Goal: Information Seeking & Learning: Find specific fact

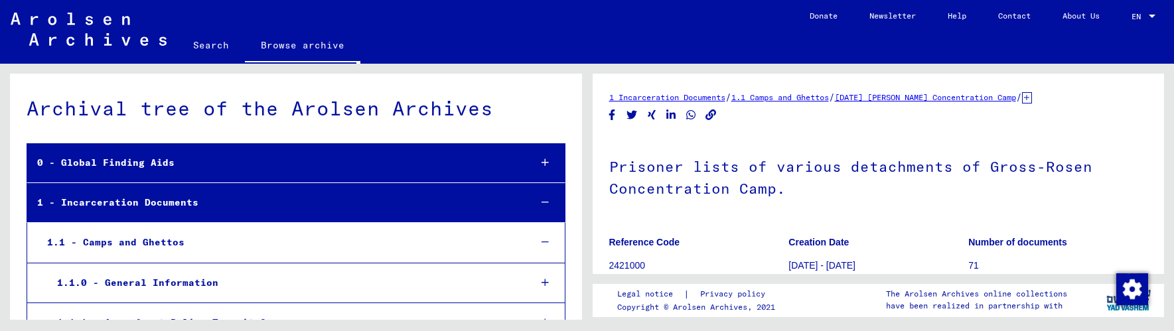
click at [197, 44] on link "Search" at bounding box center [211, 45] width 68 height 32
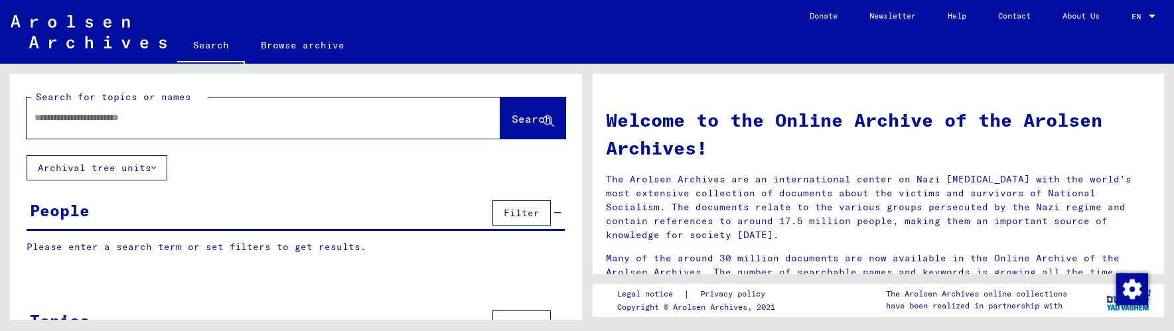
click at [67, 117] on input "text" at bounding box center [248, 118] width 426 height 14
type input "**********"
click at [512, 117] on span "Search" at bounding box center [532, 118] width 40 height 13
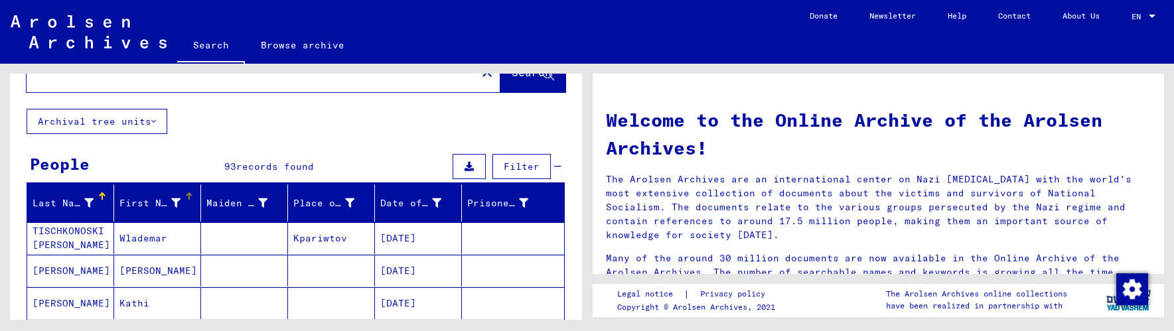
scroll to position [66, 0]
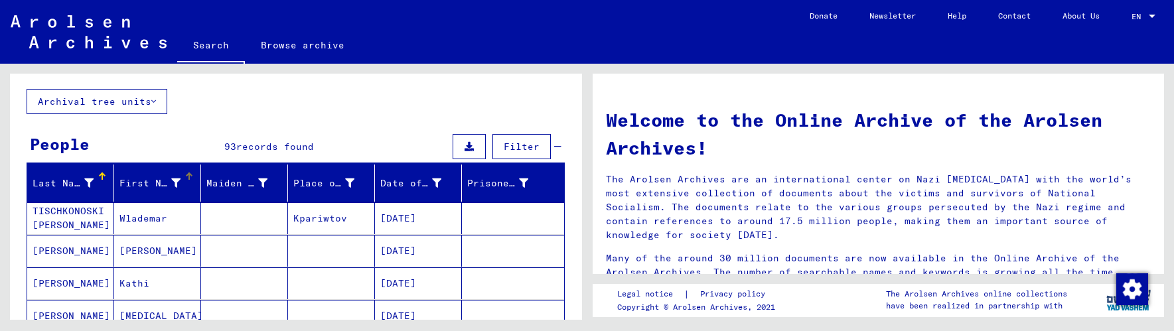
click at [186, 175] on div at bounding box center [188, 175] width 4 height 4
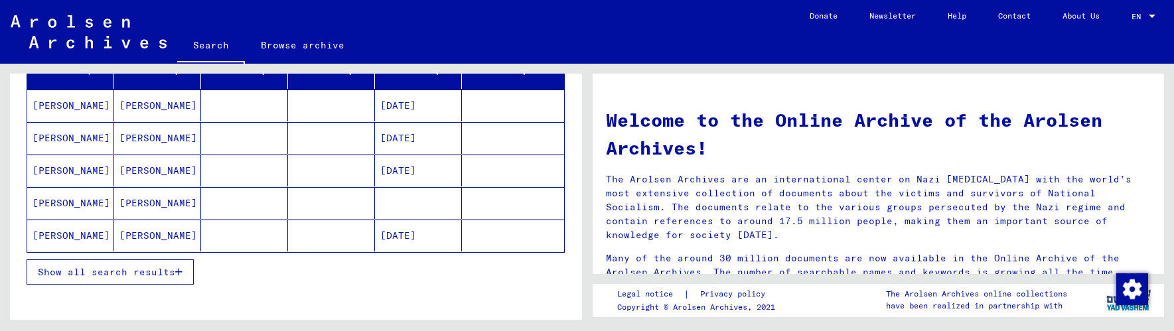
scroll to position [199, 0]
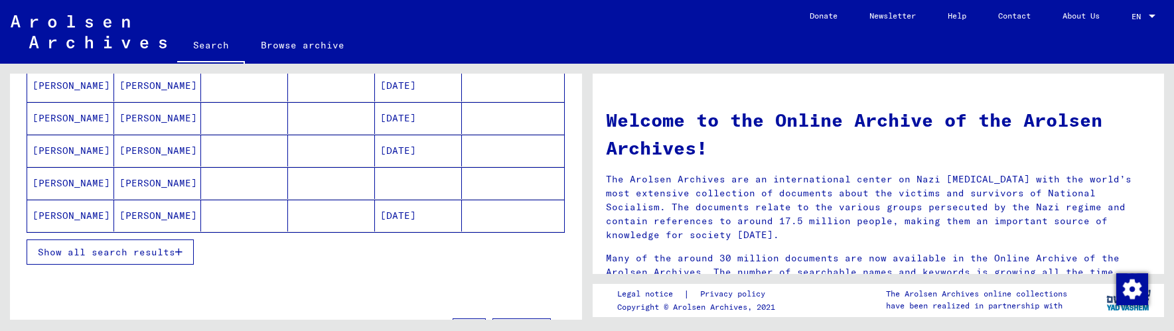
click at [155, 251] on span "Show all search results" at bounding box center [106, 252] width 137 height 12
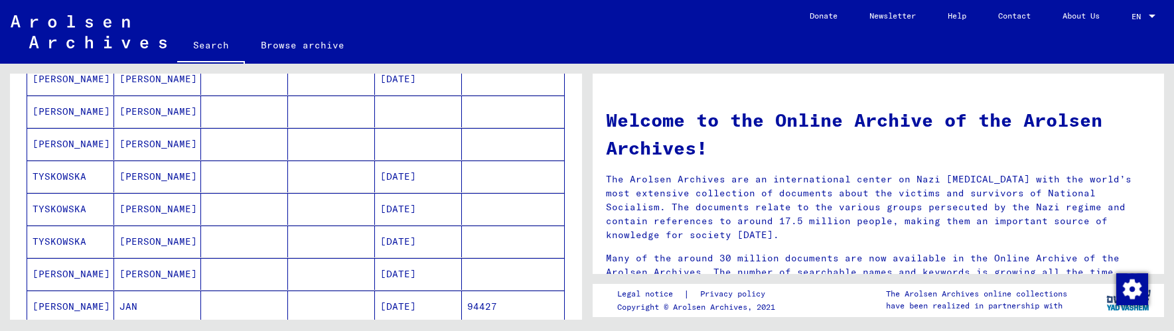
scroll to position [597, 0]
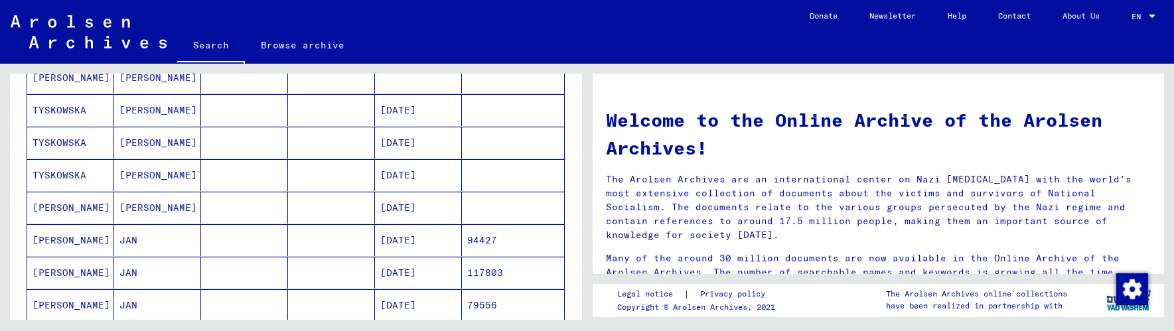
click at [162, 243] on mat-cell "JAN" at bounding box center [157, 240] width 87 height 32
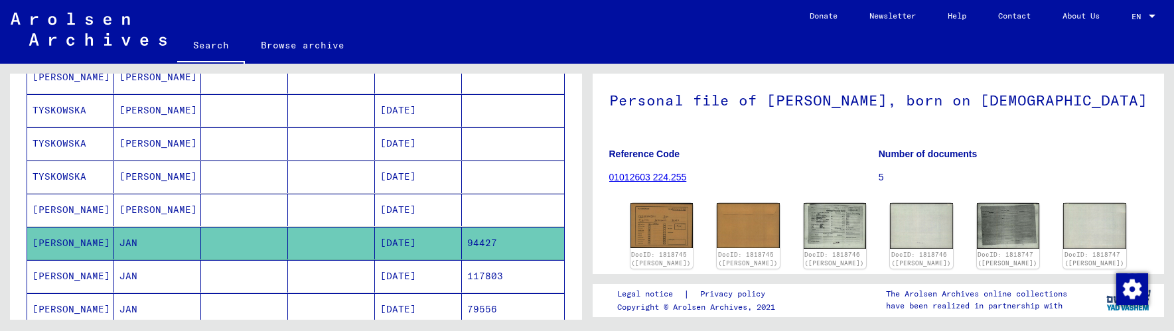
scroll to position [133, 0]
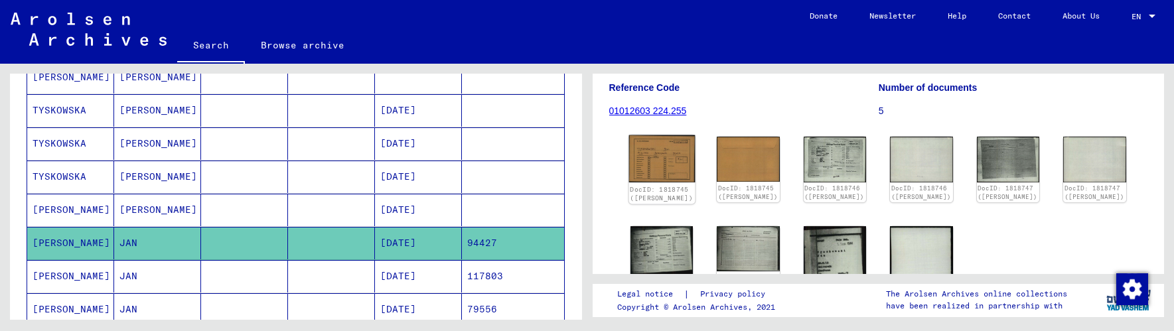
click at [677, 174] on img at bounding box center [662, 158] width 66 height 47
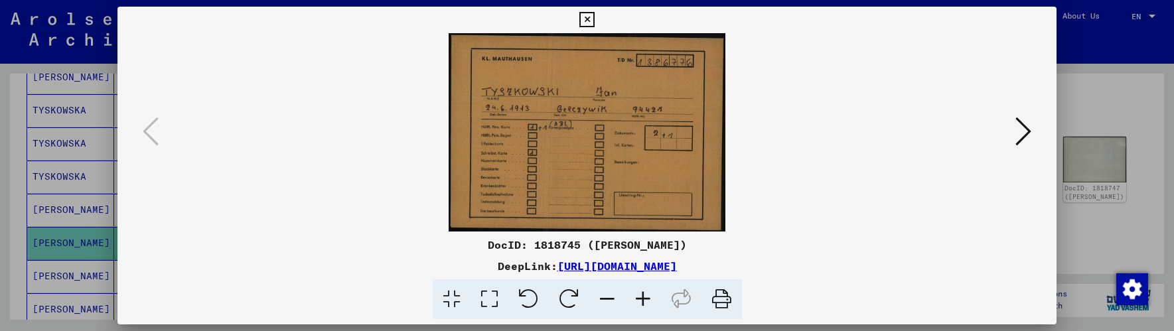
click at [643, 300] on icon at bounding box center [643, 299] width 36 height 40
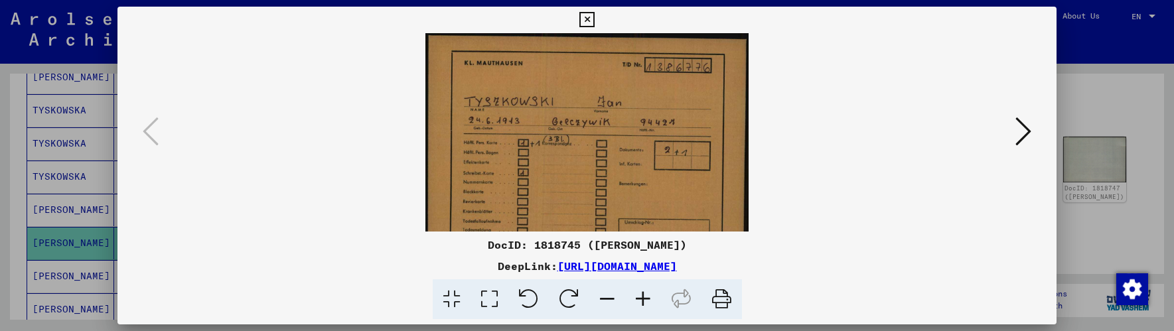
click at [643, 300] on icon at bounding box center [643, 299] width 36 height 40
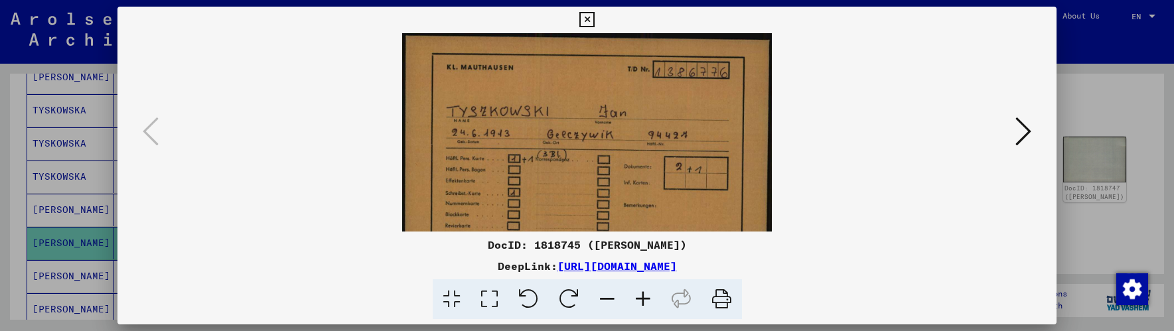
click at [643, 299] on icon at bounding box center [643, 299] width 36 height 40
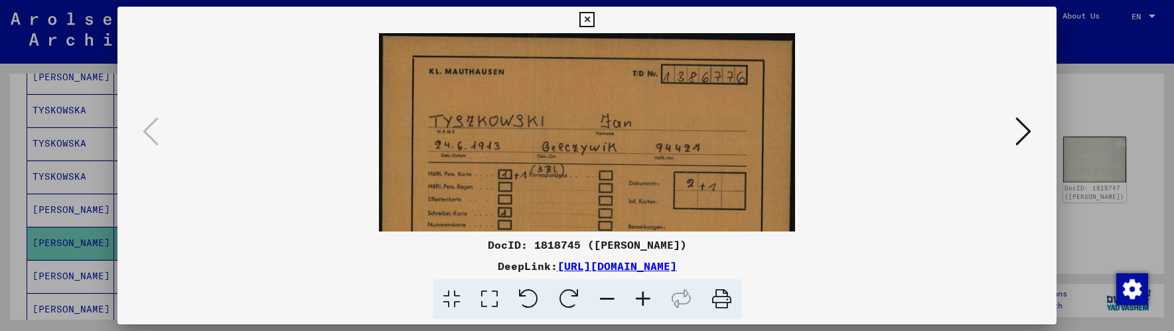
click at [643, 299] on icon at bounding box center [643, 299] width 36 height 40
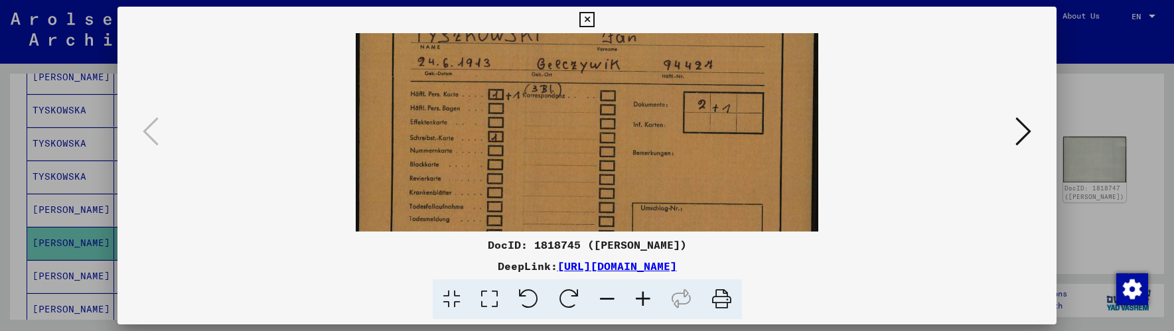
drag, startPoint x: 695, startPoint y: 194, endPoint x: 710, endPoint y: 101, distance: 94.7
click at [710, 97] on img at bounding box center [587, 103] width 462 height 331
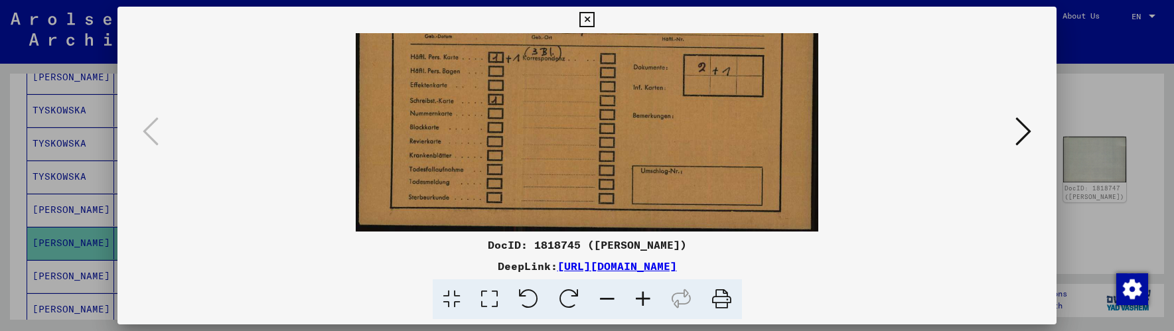
drag, startPoint x: 719, startPoint y: 193, endPoint x: 781, endPoint y: 127, distance: 90.6
click at [751, 128] on img at bounding box center [587, 65] width 462 height 331
click at [1027, 135] on icon at bounding box center [1024, 131] width 16 height 32
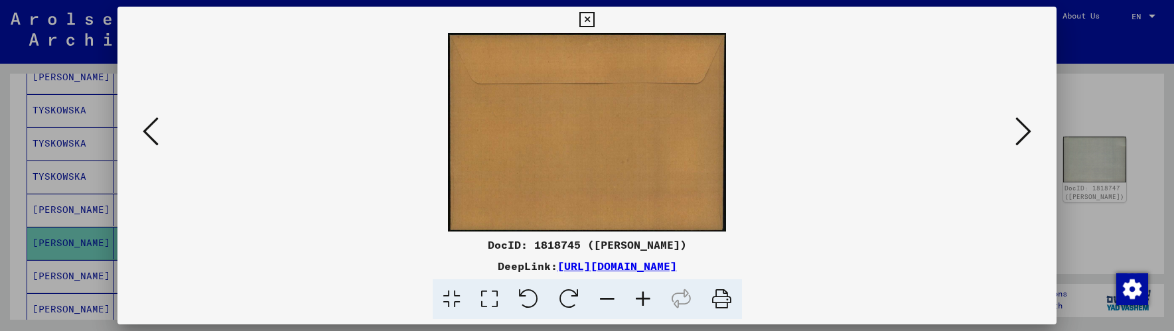
click at [1027, 135] on icon at bounding box center [1024, 131] width 16 height 32
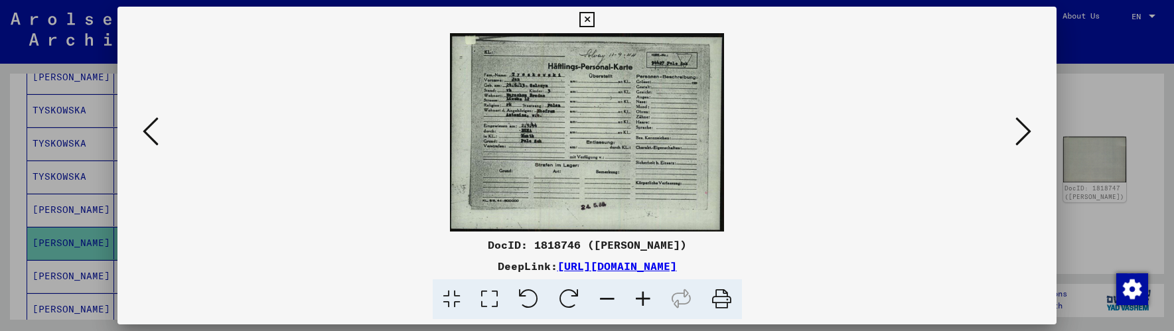
click at [645, 299] on icon at bounding box center [643, 299] width 36 height 40
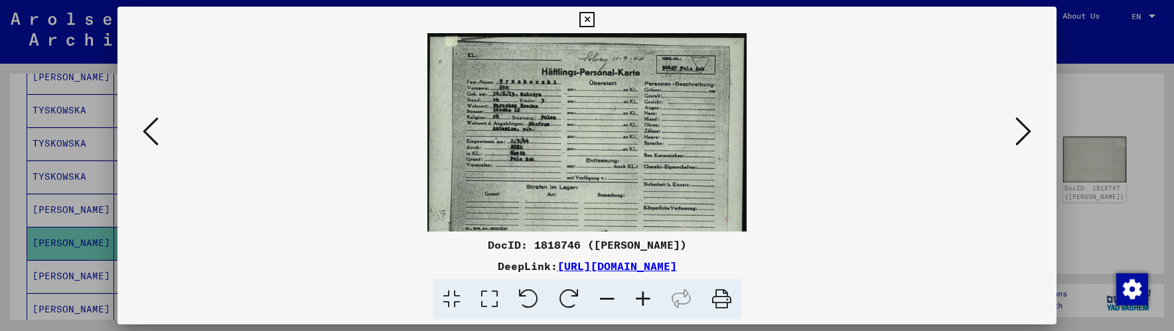
click at [645, 299] on icon at bounding box center [643, 299] width 36 height 40
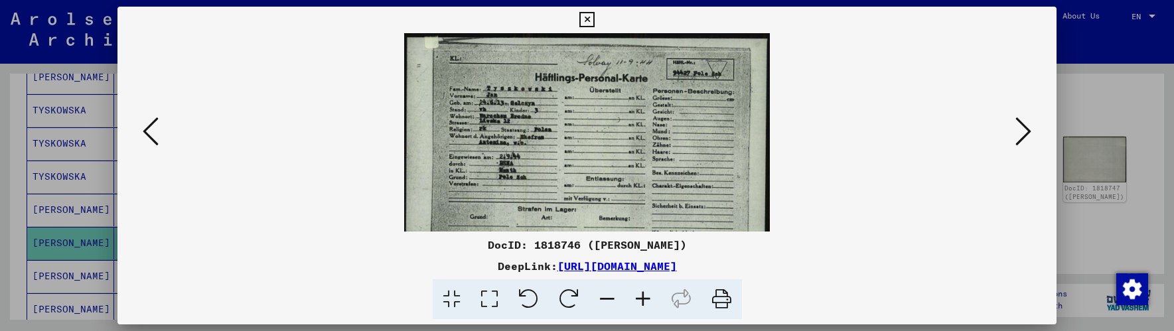
click at [645, 299] on icon at bounding box center [643, 299] width 36 height 40
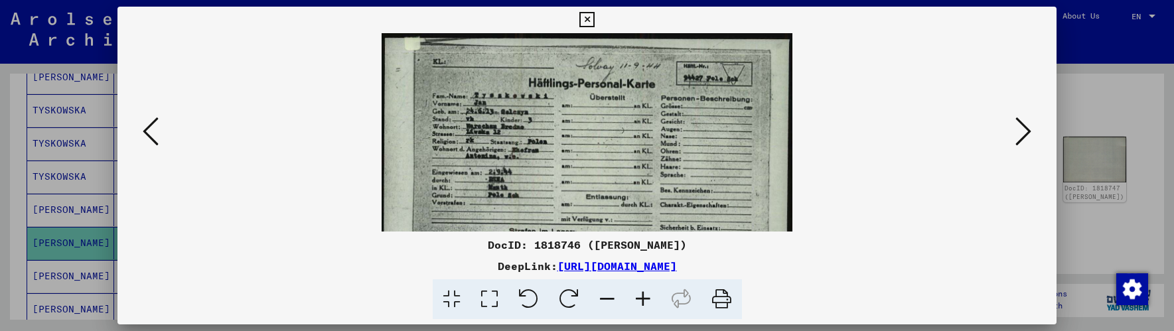
click at [646, 299] on icon at bounding box center [643, 299] width 36 height 40
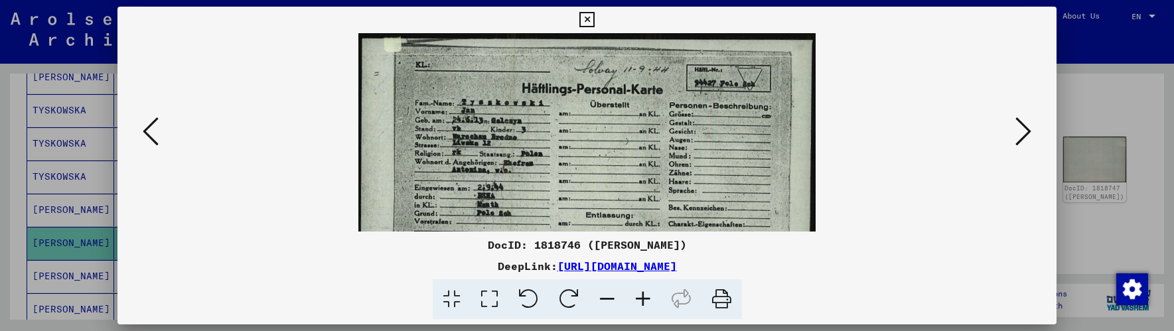
click at [646, 299] on icon at bounding box center [643, 299] width 36 height 40
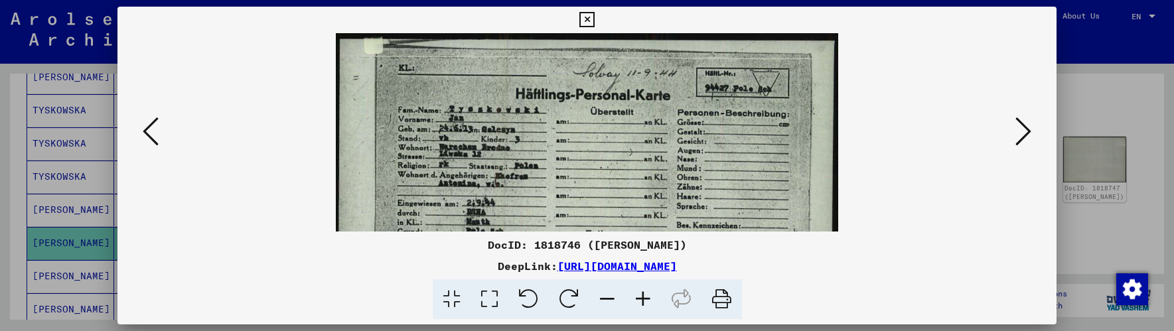
click at [646, 299] on icon at bounding box center [643, 299] width 36 height 40
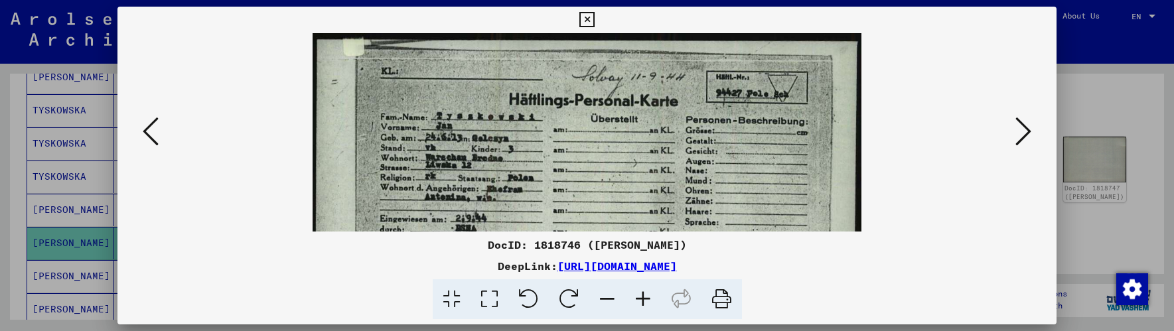
click at [1027, 137] on icon at bounding box center [1024, 131] width 16 height 32
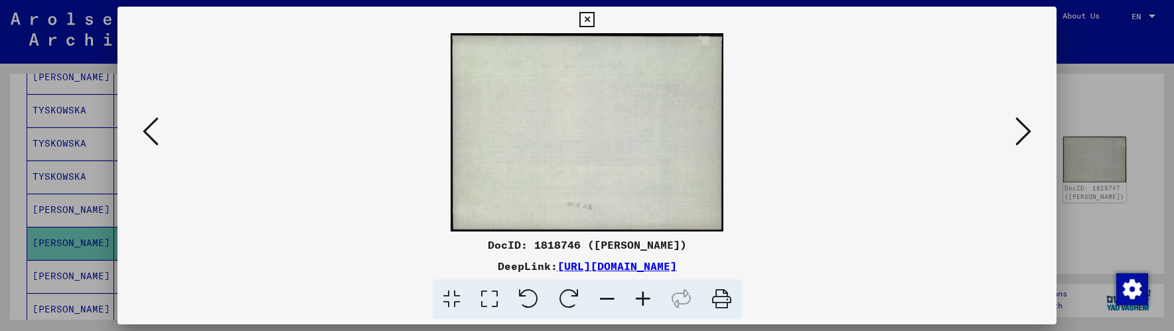
click at [1027, 136] on icon at bounding box center [1024, 131] width 16 height 32
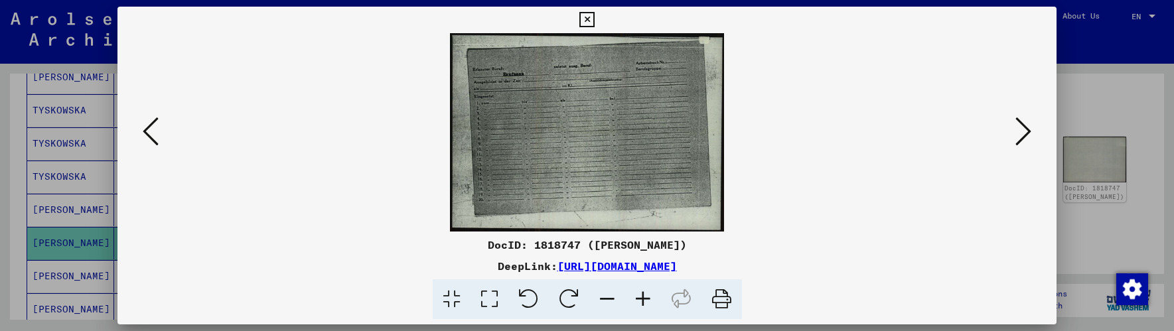
click at [1027, 136] on icon at bounding box center [1024, 131] width 16 height 32
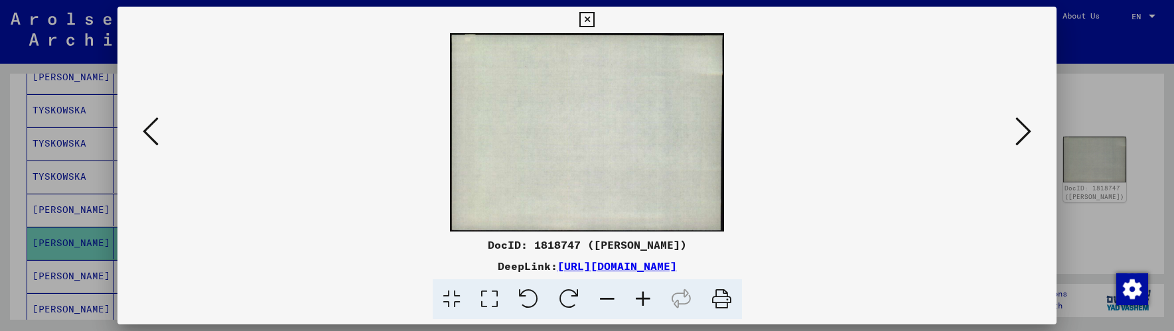
click at [1027, 136] on icon at bounding box center [1024, 131] width 16 height 32
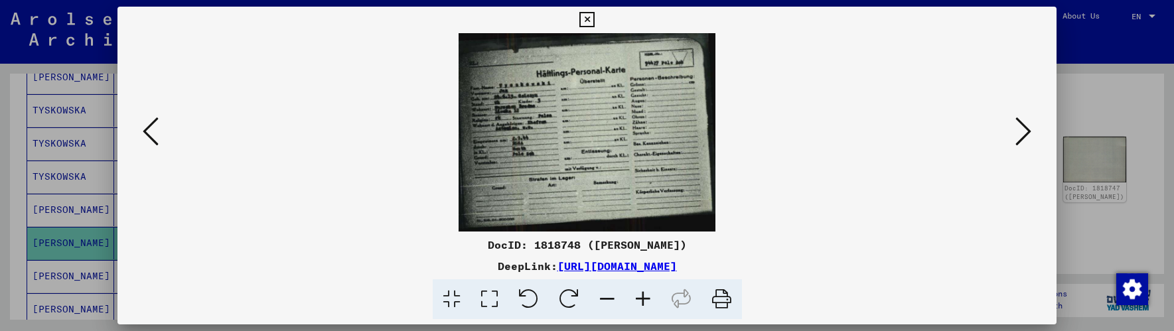
click at [1027, 136] on icon at bounding box center [1024, 131] width 16 height 32
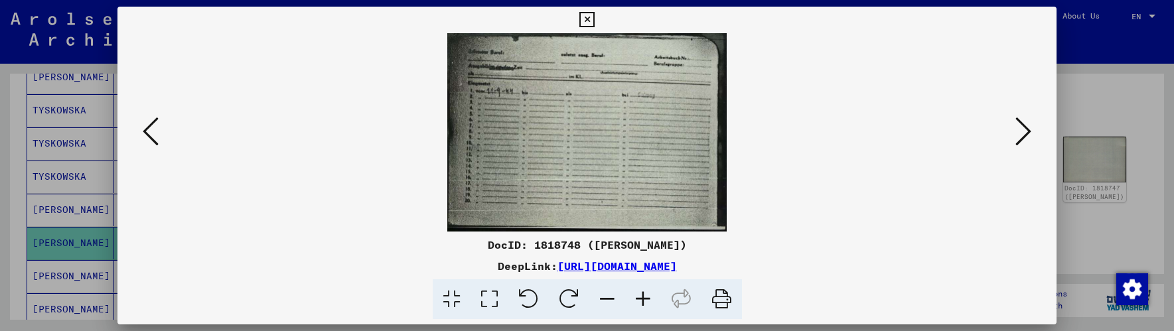
click at [1027, 136] on icon at bounding box center [1024, 131] width 16 height 32
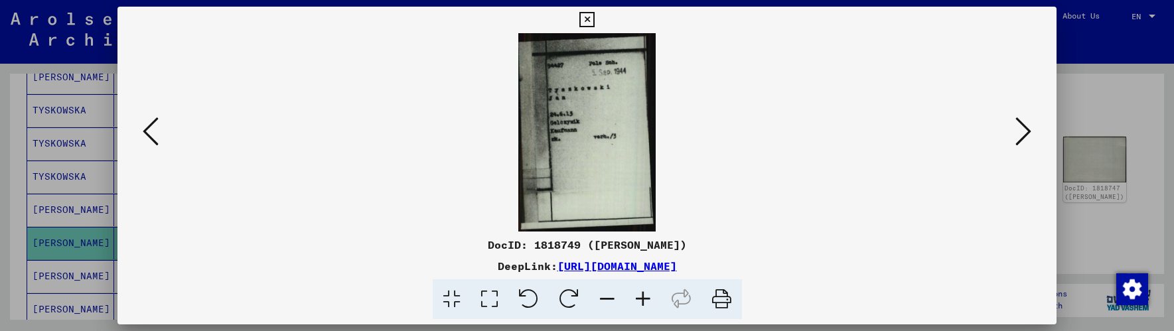
click at [588, 19] on icon at bounding box center [586, 20] width 15 height 16
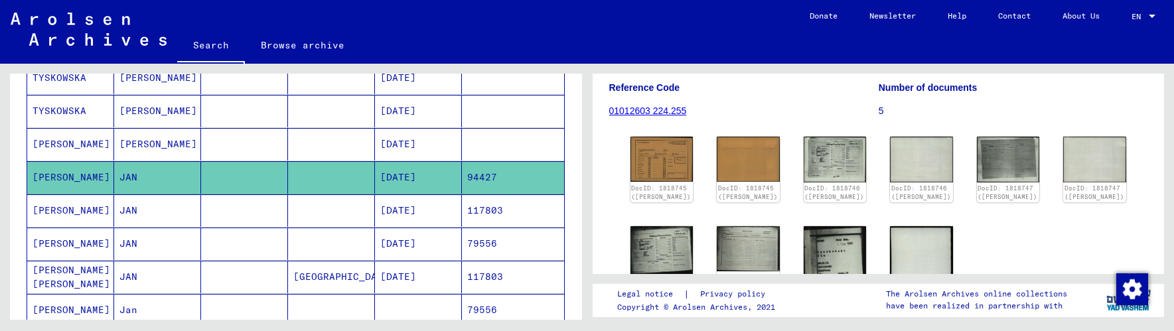
scroll to position [672, 0]
click at [256, 279] on mat-cell at bounding box center [244, 276] width 87 height 33
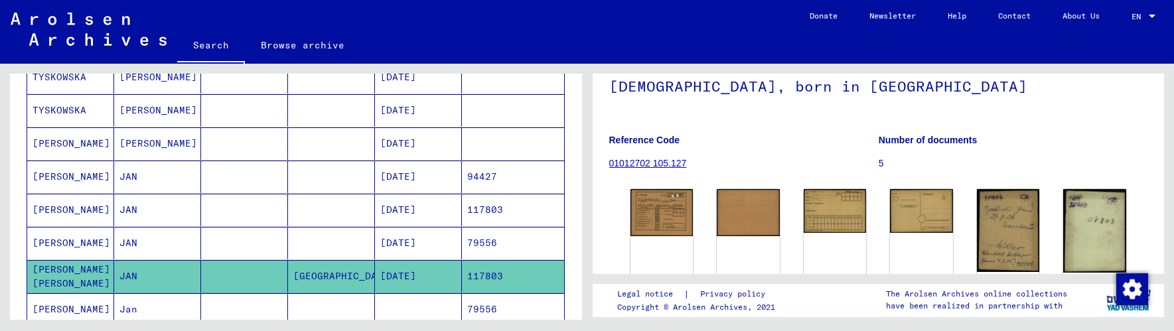
scroll to position [133, 0]
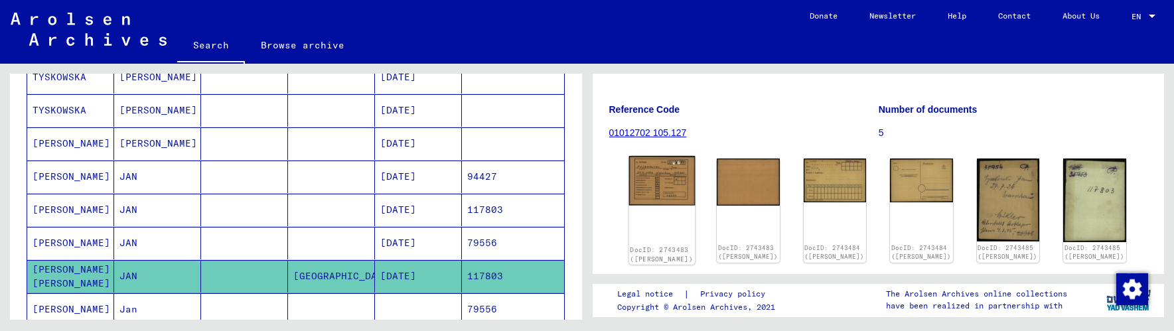
click at [662, 190] on img at bounding box center [662, 180] width 66 height 49
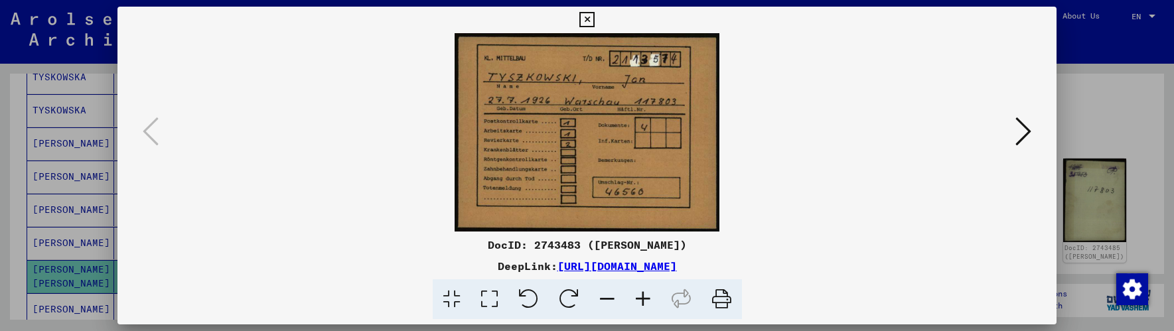
click at [641, 302] on icon at bounding box center [643, 299] width 36 height 40
click at [642, 302] on icon at bounding box center [643, 299] width 36 height 40
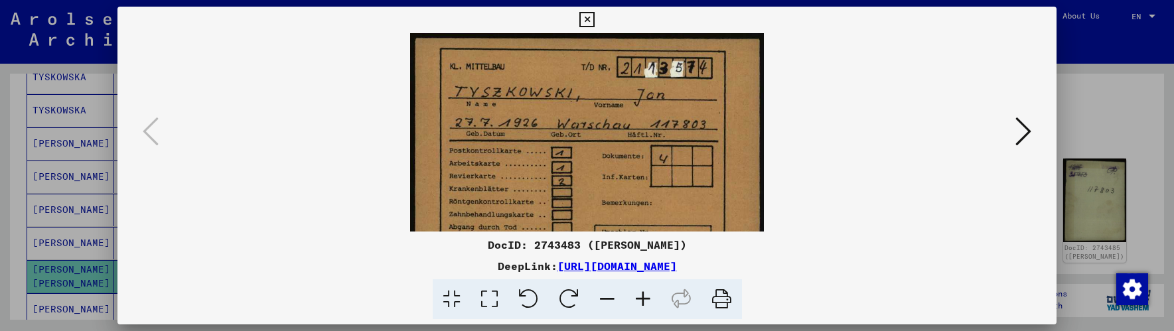
click at [642, 302] on icon at bounding box center [643, 299] width 36 height 40
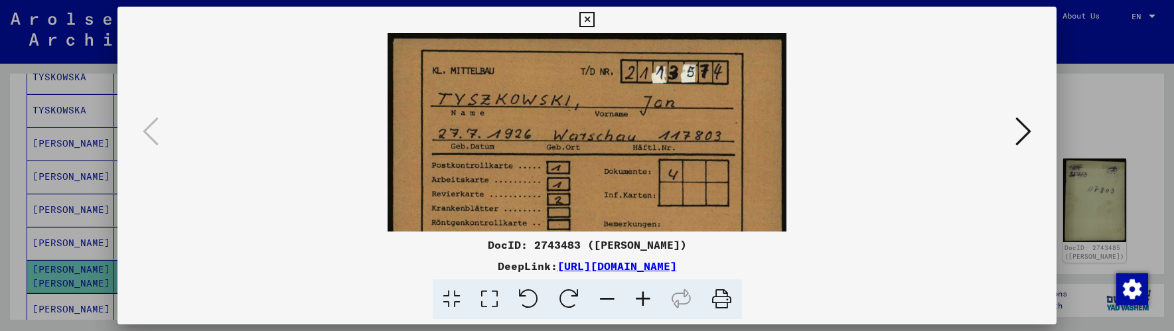
click at [1025, 131] on icon at bounding box center [1024, 131] width 16 height 32
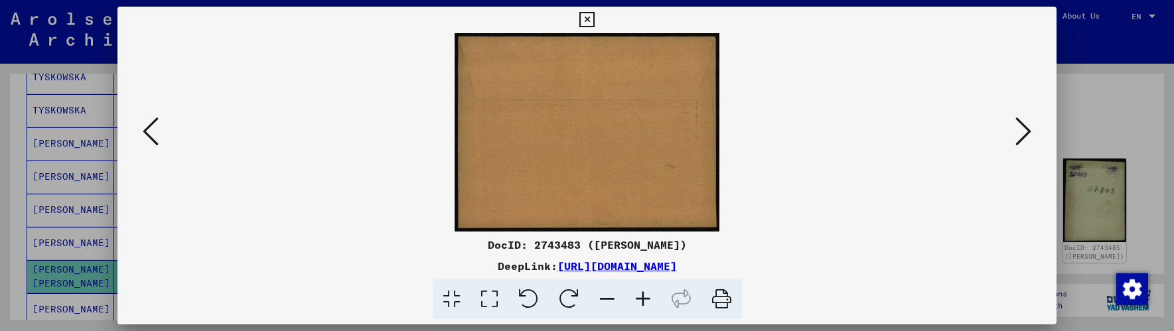
click at [1025, 131] on icon at bounding box center [1024, 131] width 16 height 32
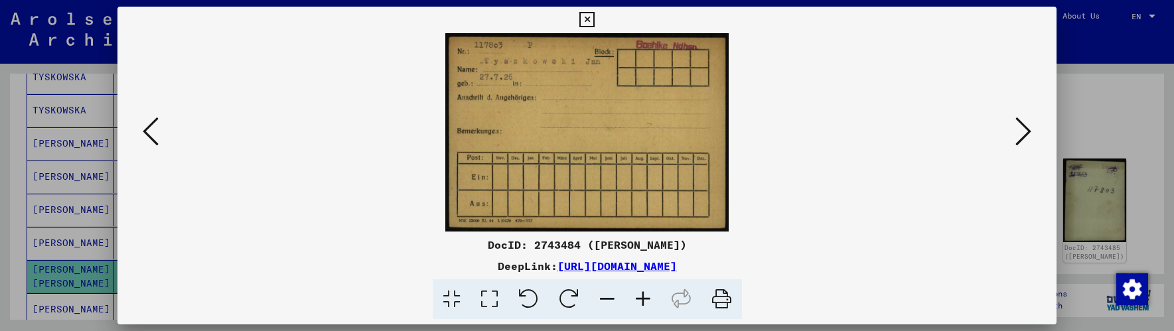
click at [1029, 131] on icon at bounding box center [1024, 131] width 16 height 32
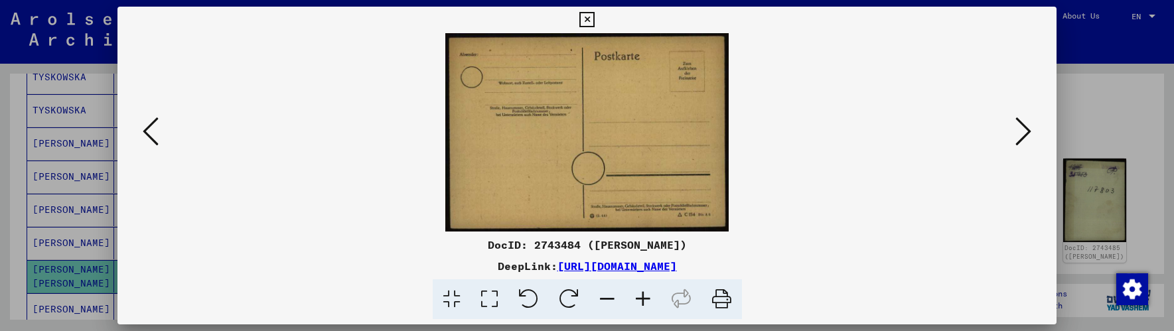
click at [1029, 131] on icon at bounding box center [1024, 131] width 16 height 32
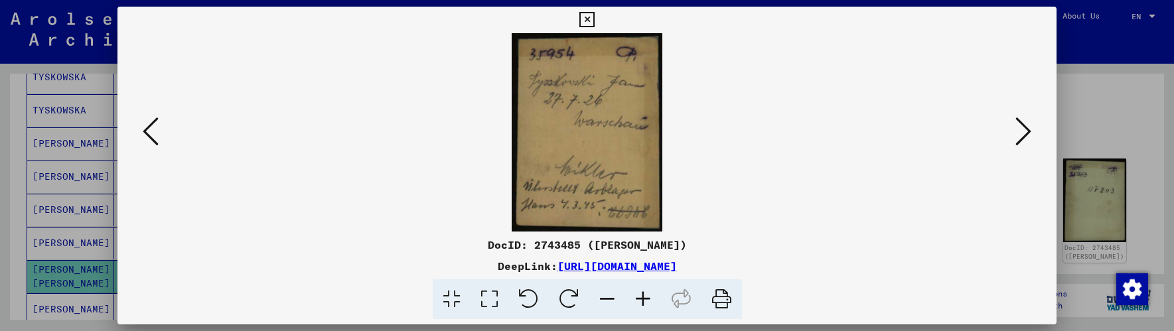
click at [640, 298] on icon at bounding box center [643, 299] width 36 height 40
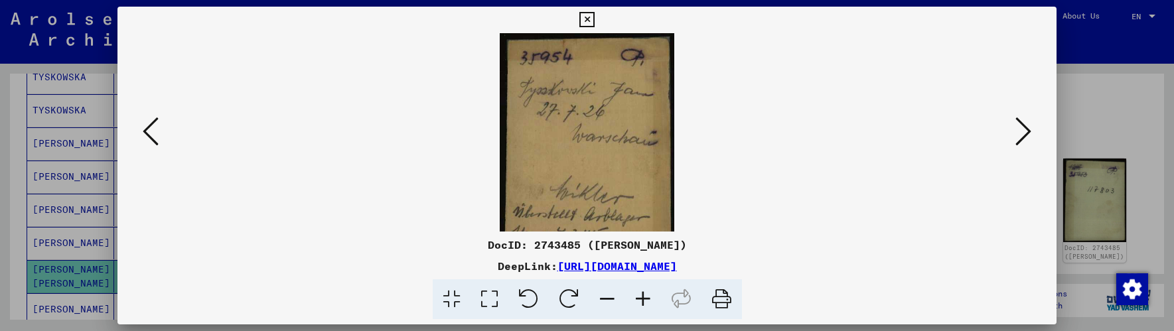
click at [640, 298] on icon at bounding box center [643, 299] width 36 height 40
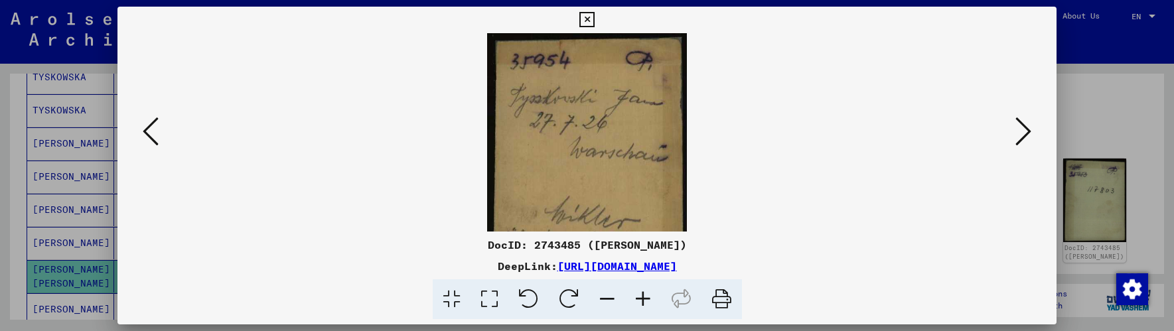
click at [640, 298] on icon at bounding box center [643, 299] width 36 height 40
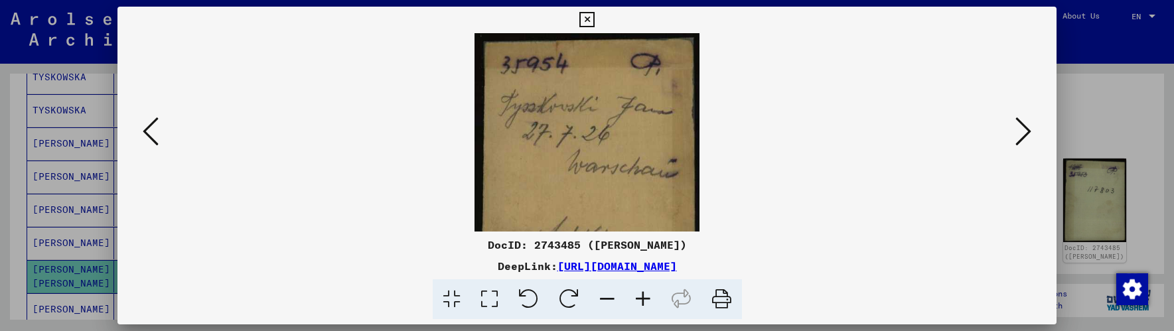
click at [640, 298] on icon at bounding box center [643, 299] width 36 height 40
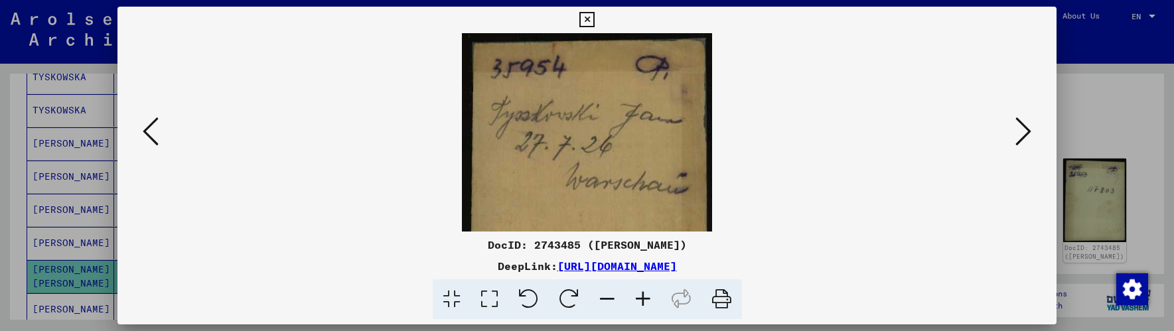
click at [145, 127] on icon at bounding box center [151, 131] width 16 height 32
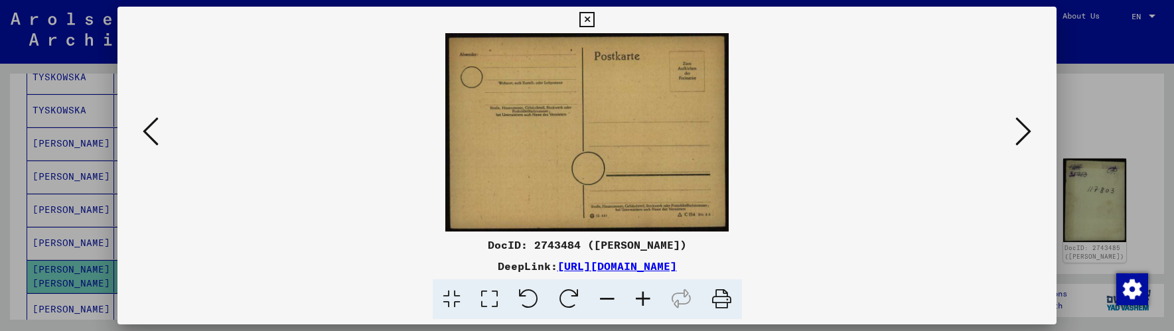
click at [145, 127] on icon at bounding box center [151, 131] width 16 height 32
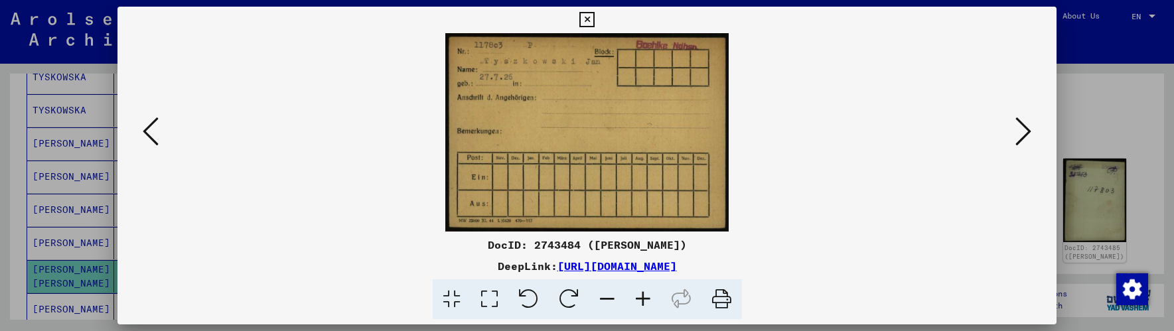
click at [145, 127] on icon at bounding box center [151, 131] width 16 height 32
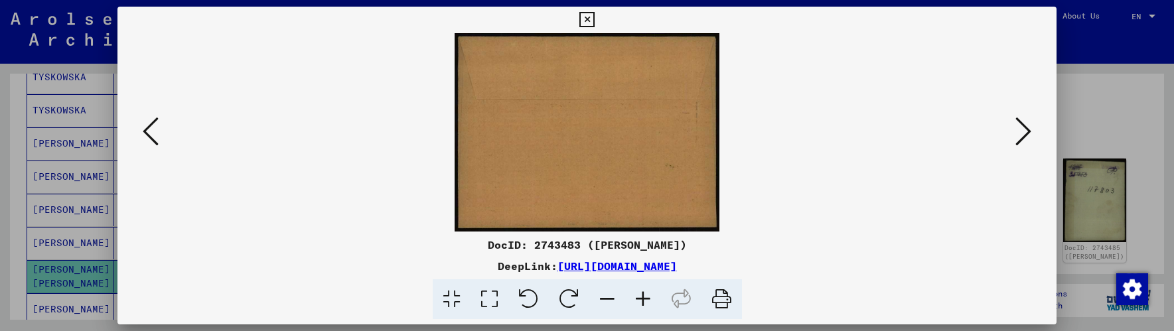
click at [145, 127] on icon at bounding box center [151, 131] width 16 height 32
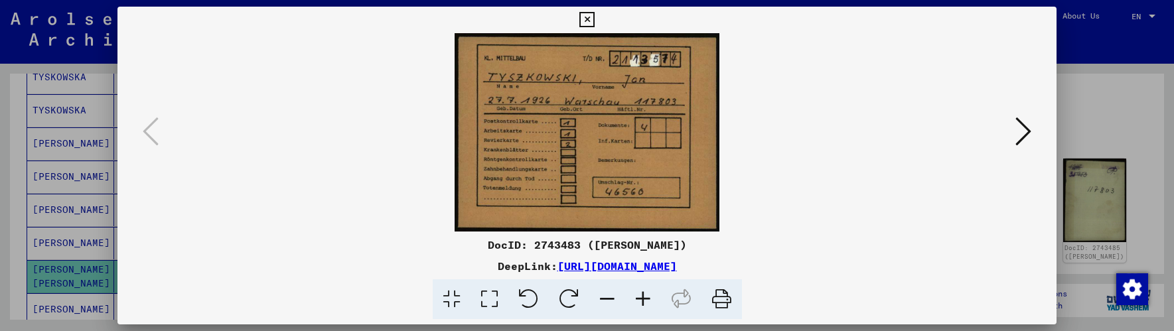
click at [3, 293] on div at bounding box center [587, 165] width 1174 height 331
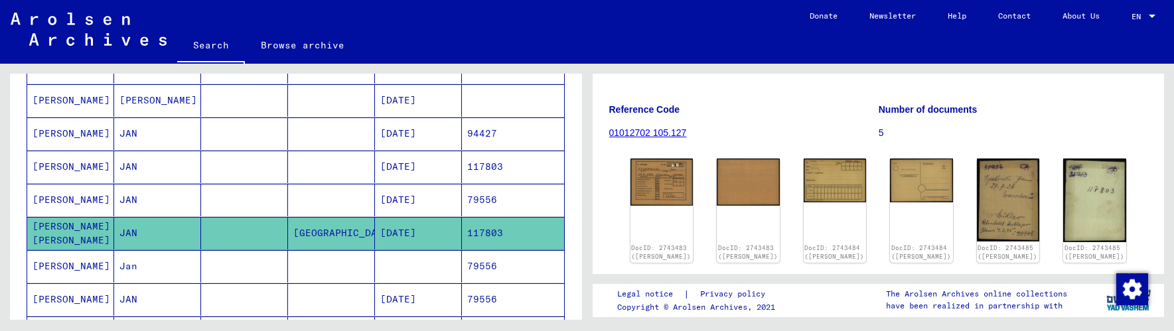
scroll to position [739, 0]
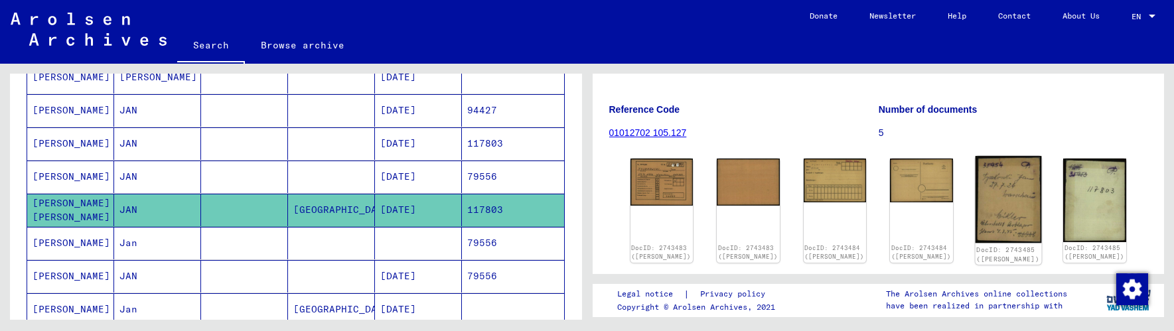
click at [1005, 211] on img at bounding box center [1008, 199] width 66 height 87
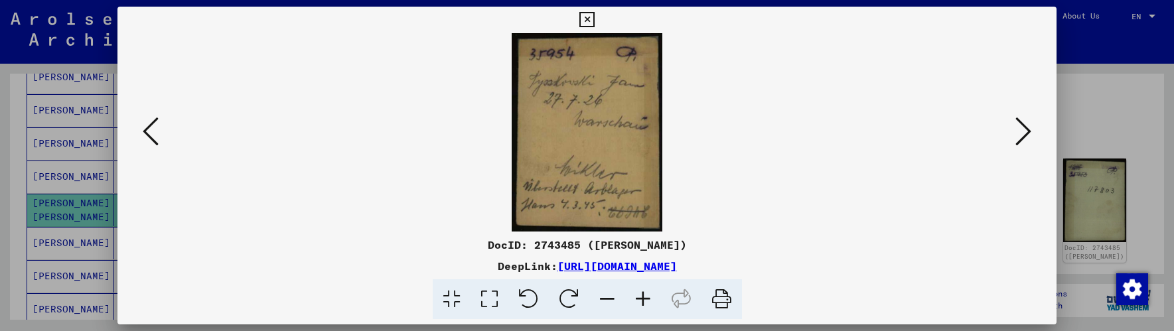
click at [646, 301] on icon at bounding box center [643, 299] width 36 height 40
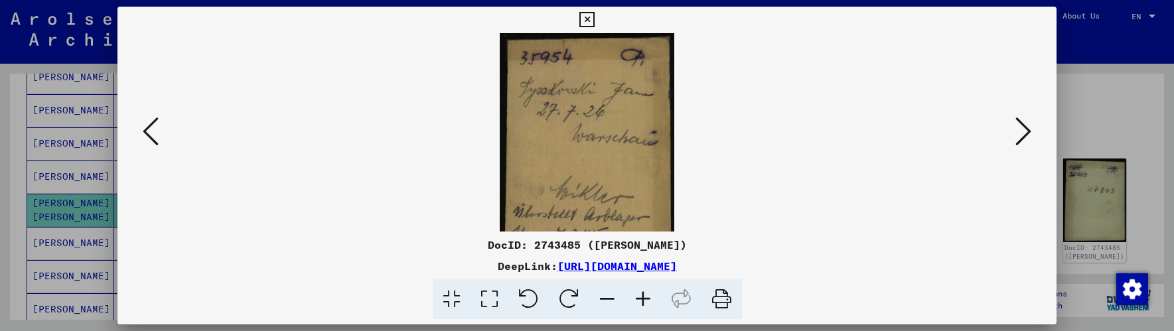
click at [646, 301] on icon at bounding box center [643, 299] width 36 height 40
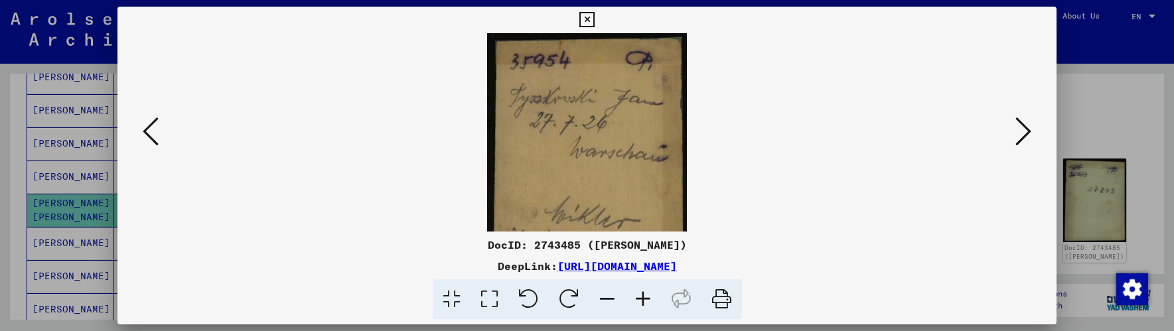
click at [646, 301] on icon at bounding box center [643, 299] width 36 height 40
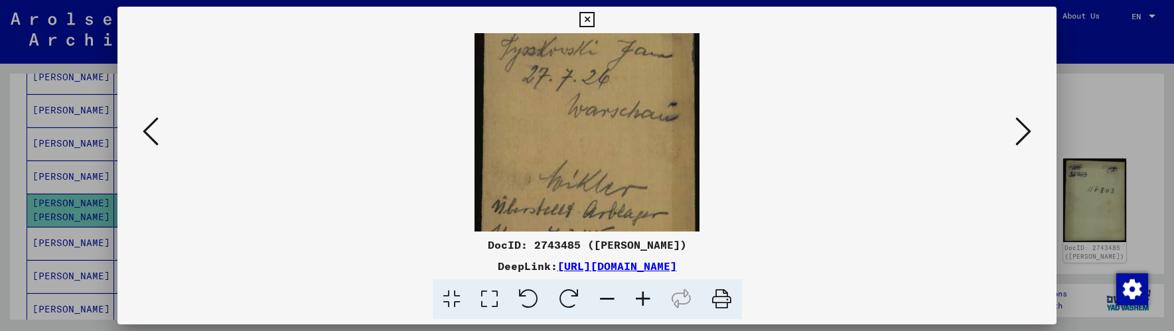
drag, startPoint x: 655, startPoint y: 153, endPoint x: 658, endPoint y: 92, distance: 61.2
click at [658, 92] on img at bounding box center [588, 126] width 226 height 298
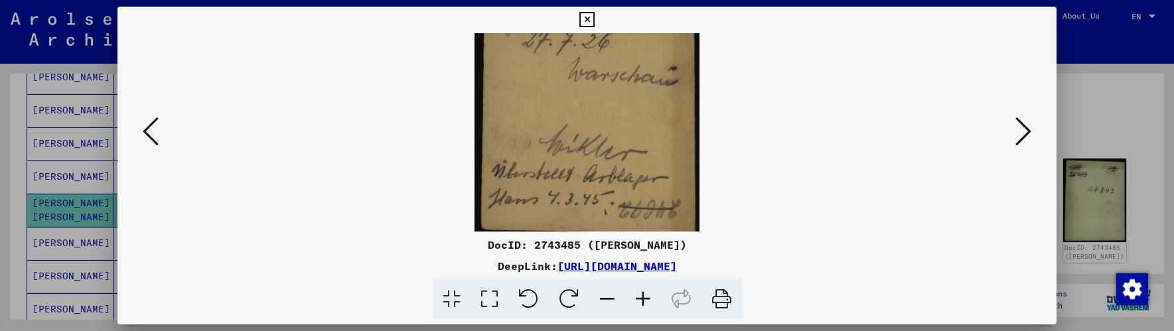
scroll to position [100, 0]
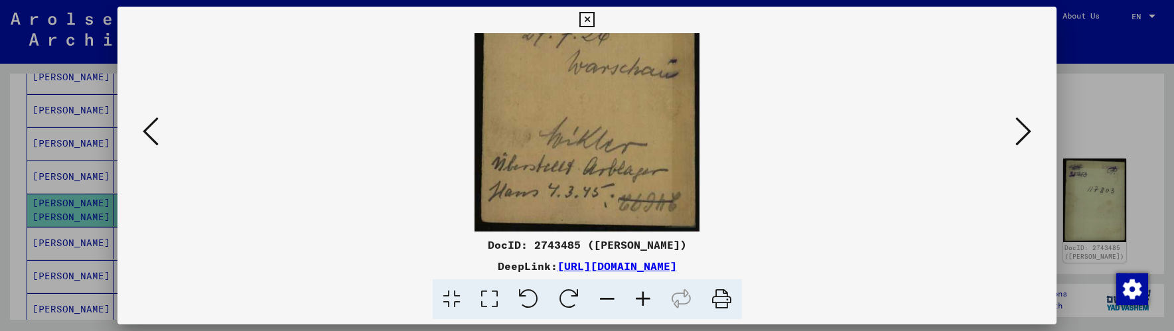
drag, startPoint x: 663, startPoint y: 161, endPoint x: 664, endPoint y: 102, distance: 59.1
click at [664, 102] on img at bounding box center [588, 83] width 226 height 298
click at [1026, 130] on icon at bounding box center [1024, 131] width 16 height 32
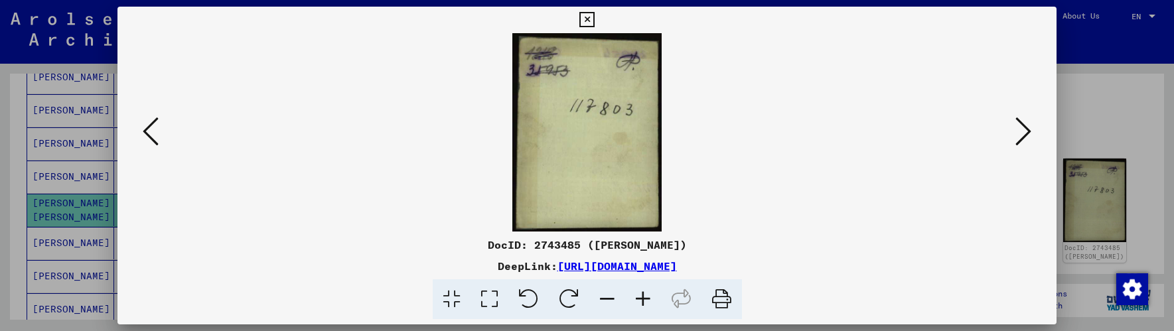
scroll to position [0, 0]
click at [1029, 130] on icon at bounding box center [1024, 131] width 16 height 32
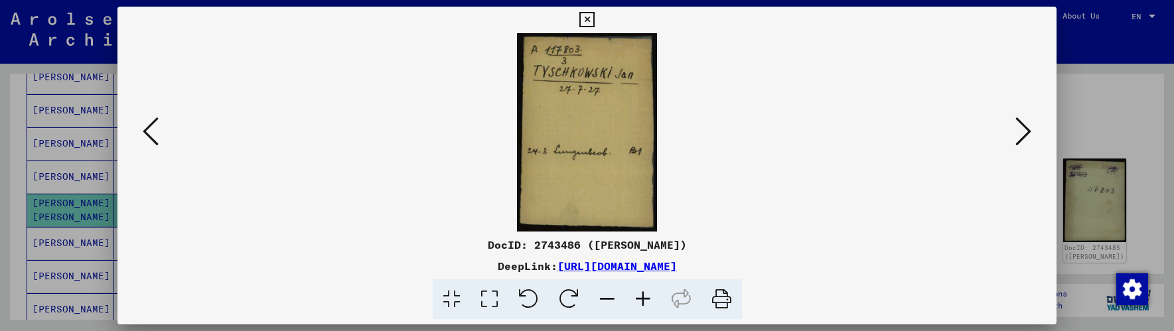
click at [637, 294] on icon at bounding box center [643, 299] width 36 height 40
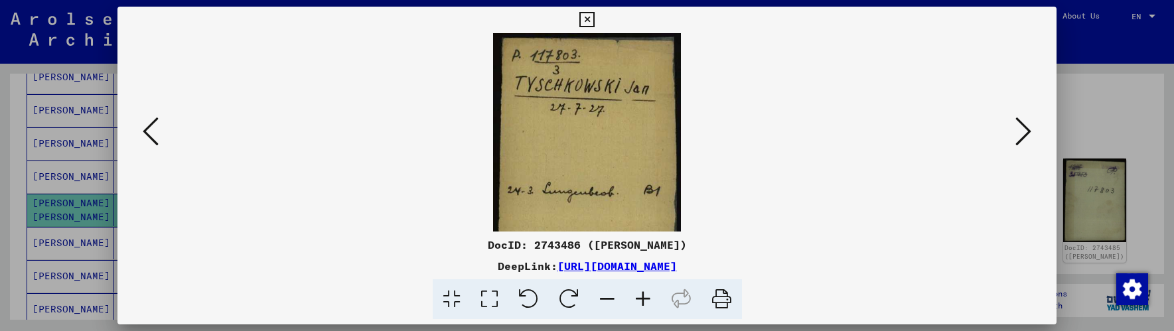
click at [637, 294] on icon at bounding box center [643, 299] width 36 height 40
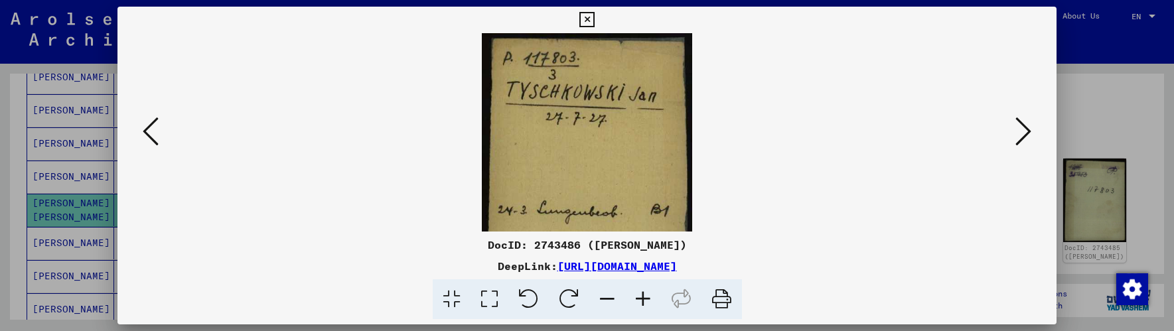
click at [637, 294] on icon at bounding box center [643, 299] width 36 height 40
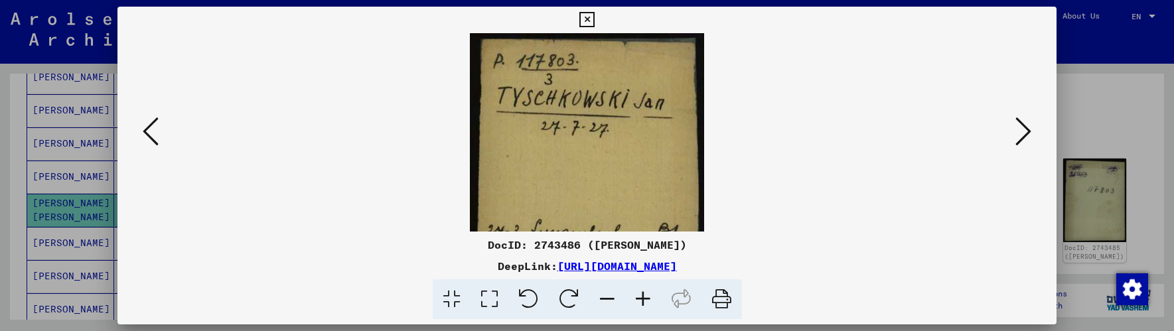
click at [637, 294] on icon at bounding box center [643, 299] width 36 height 40
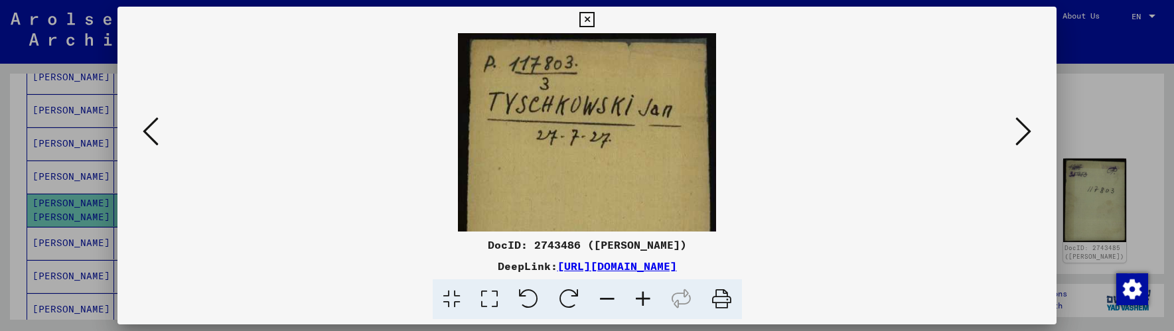
click at [637, 294] on icon at bounding box center [643, 299] width 36 height 40
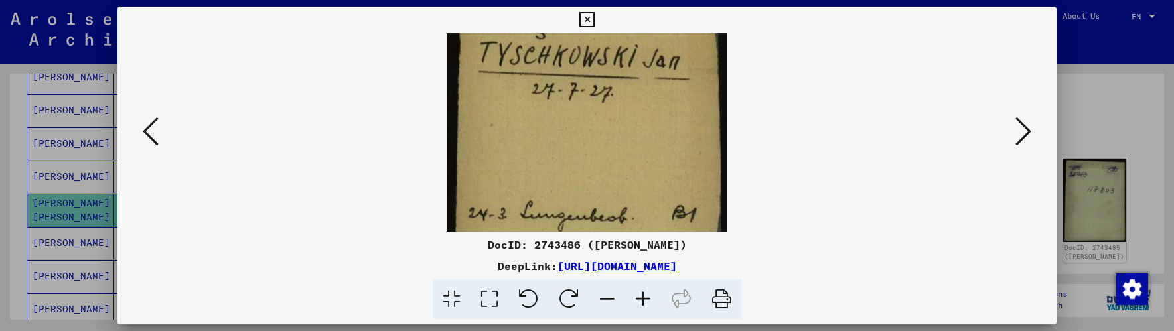
scroll to position [87, 0]
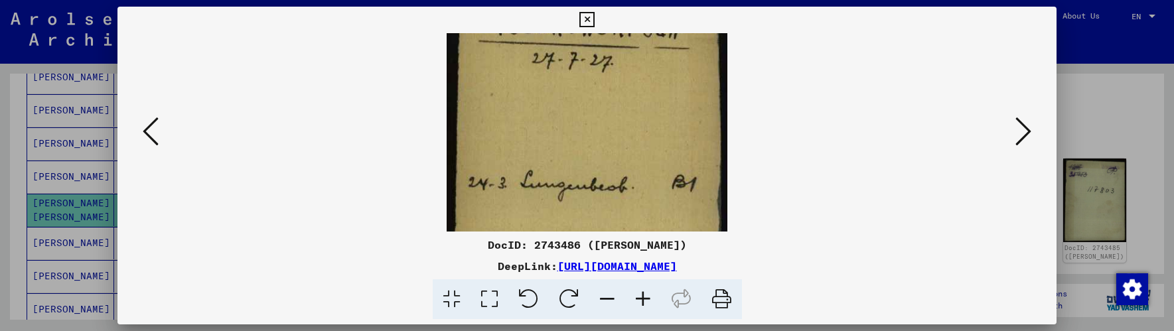
drag, startPoint x: 587, startPoint y: 181, endPoint x: 593, endPoint y: 100, distance: 81.2
click at [593, 94] on img at bounding box center [587, 146] width 281 height 398
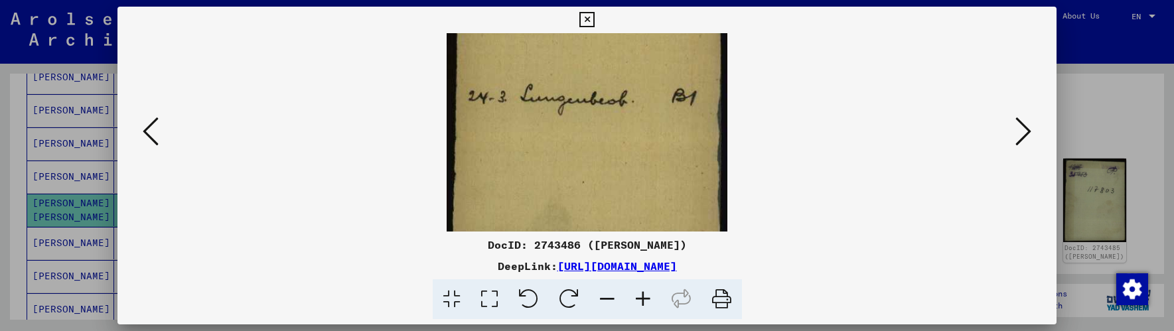
drag, startPoint x: 668, startPoint y: 192, endPoint x: 679, endPoint y: 100, distance: 92.9
click at [679, 100] on img at bounding box center [587, 60] width 281 height 398
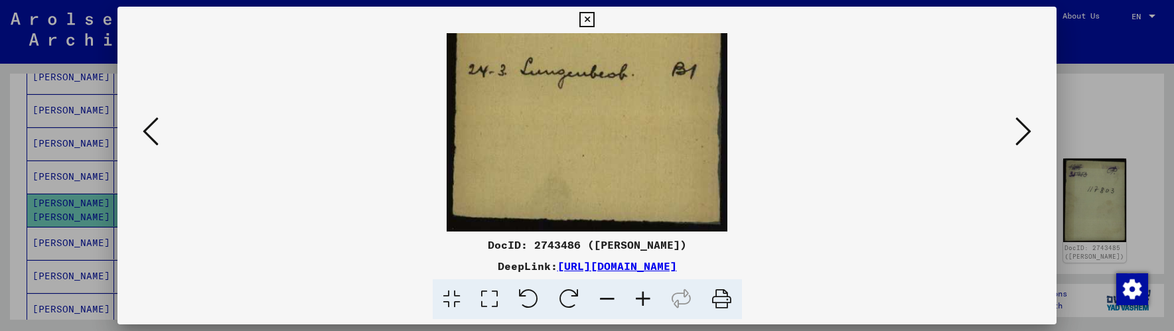
drag, startPoint x: 666, startPoint y: 190, endPoint x: 669, endPoint y: 104, distance: 87.0
click at [669, 104] on img at bounding box center [587, 33] width 281 height 398
click at [1027, 129] on icon at bounding box center [1024, 131] width 16 height 32
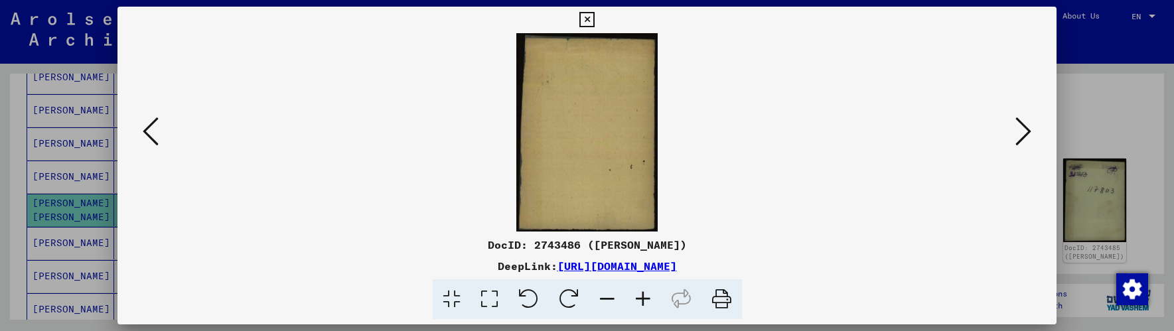
click at [1024, 130] on icon at bounding box center [1024, 131] width 16 height 32
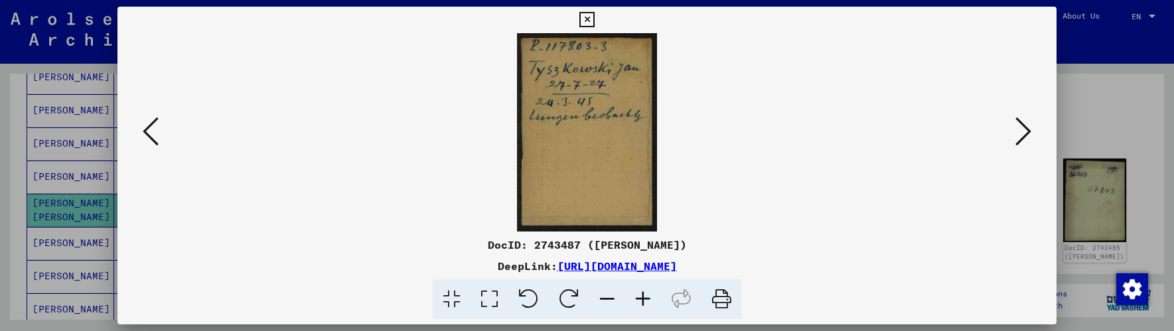
click at [1022, 132] on icon at bounding box center [1024, 131] width 16 height 32
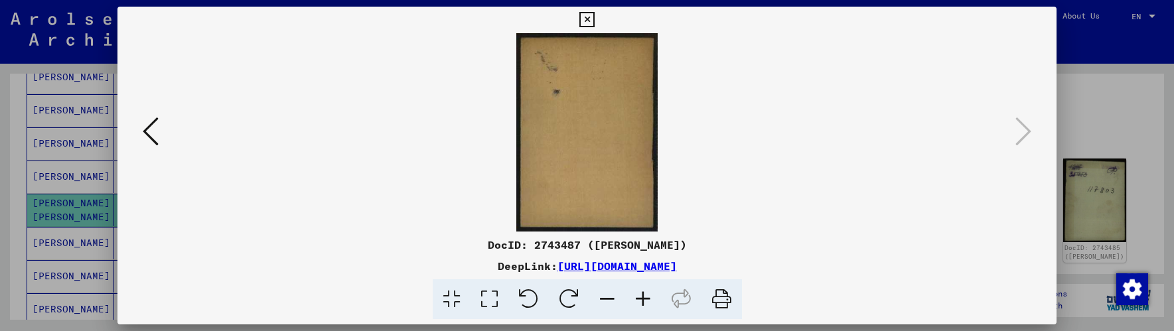
click at [151, 128] on icon at bounding box center [151, 131] width 16 height 32
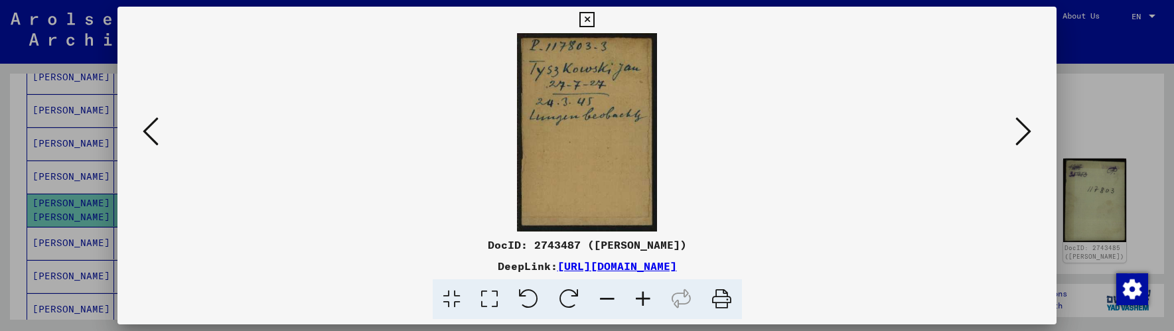
click at [637, 295] on icon at bounding box center [643, 299] width 36 height 40
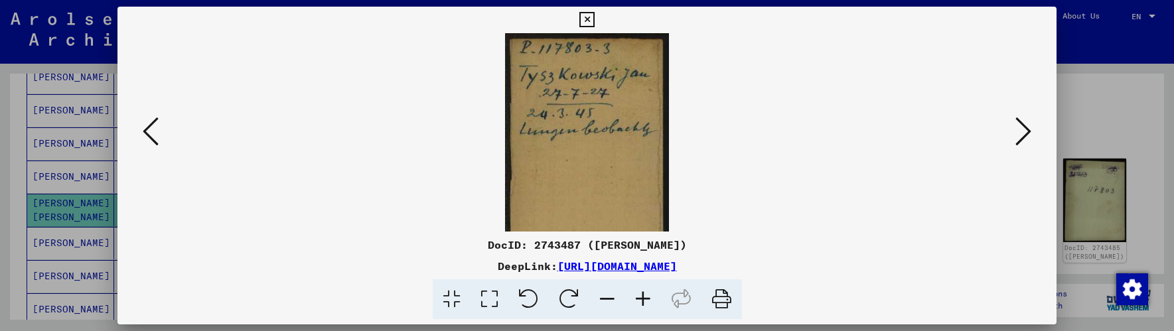
click at [637, 296] on icon at bounding box center [643, 299] width 36 height 40
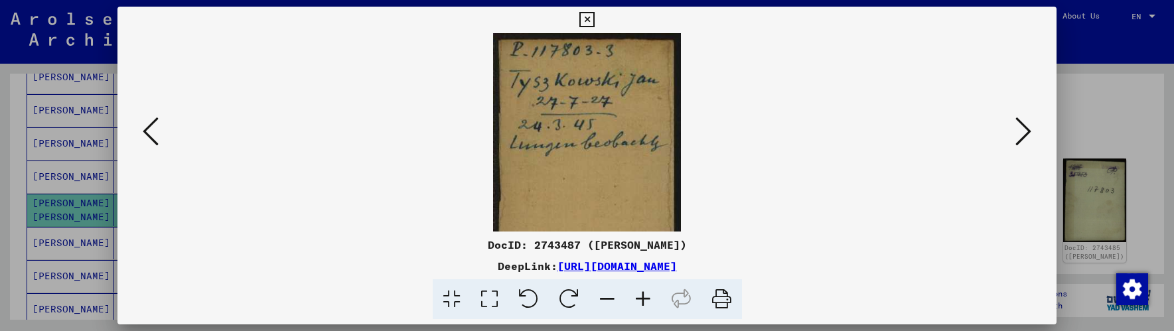
click at [637, 297] on icon at bounding box center [643, 299] width 36 height 40
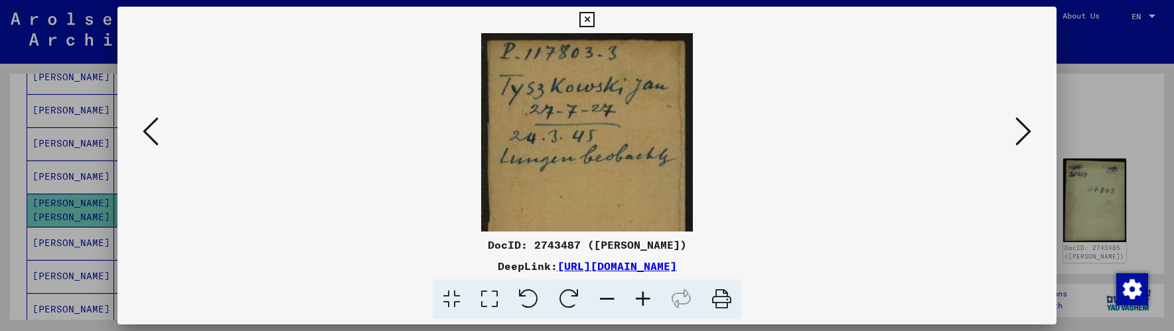
click at [637, 297] on icon at bounding box center [643, 299] width 36 height 40
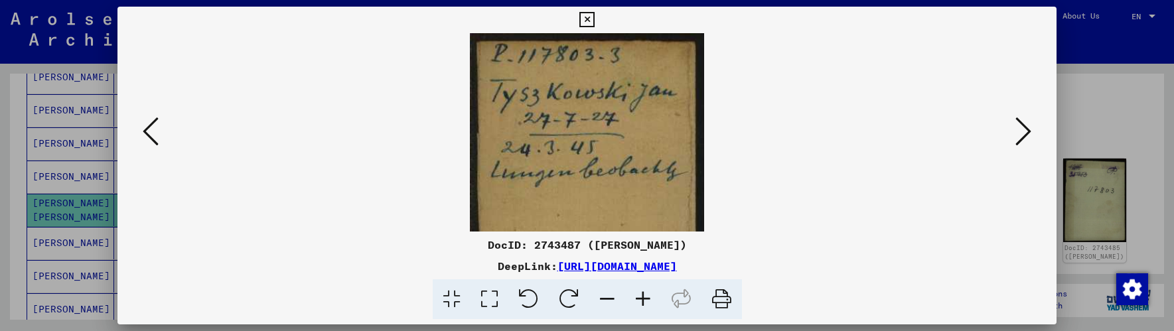
click at [637, 297] on icon at bounding box center [643, 299] width 36 height 40
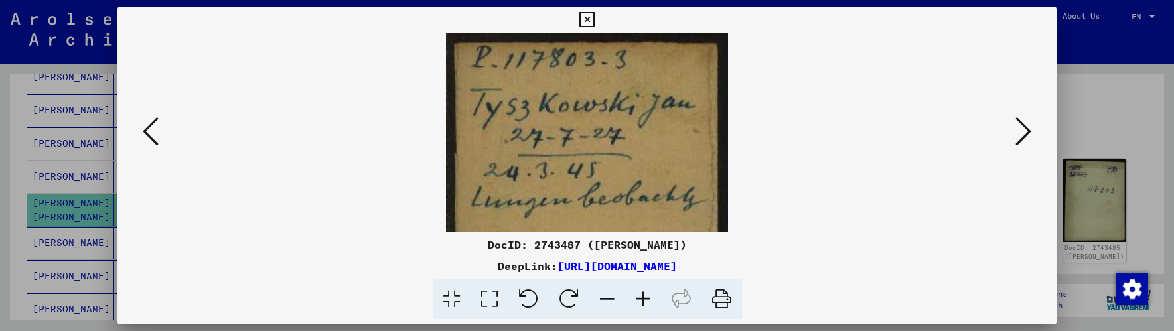
click at [1028, 129] on icon at bounding box center [1024, 131] width 16 height 32
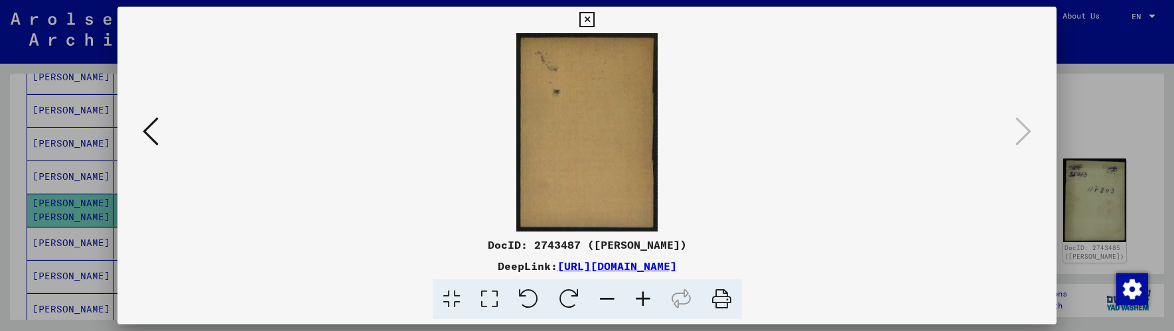
click at [585, 18] on icon at bounding box center [586, 20] width 15 height 16
